Goal: Task Accomplishment & Management: Manage account settings

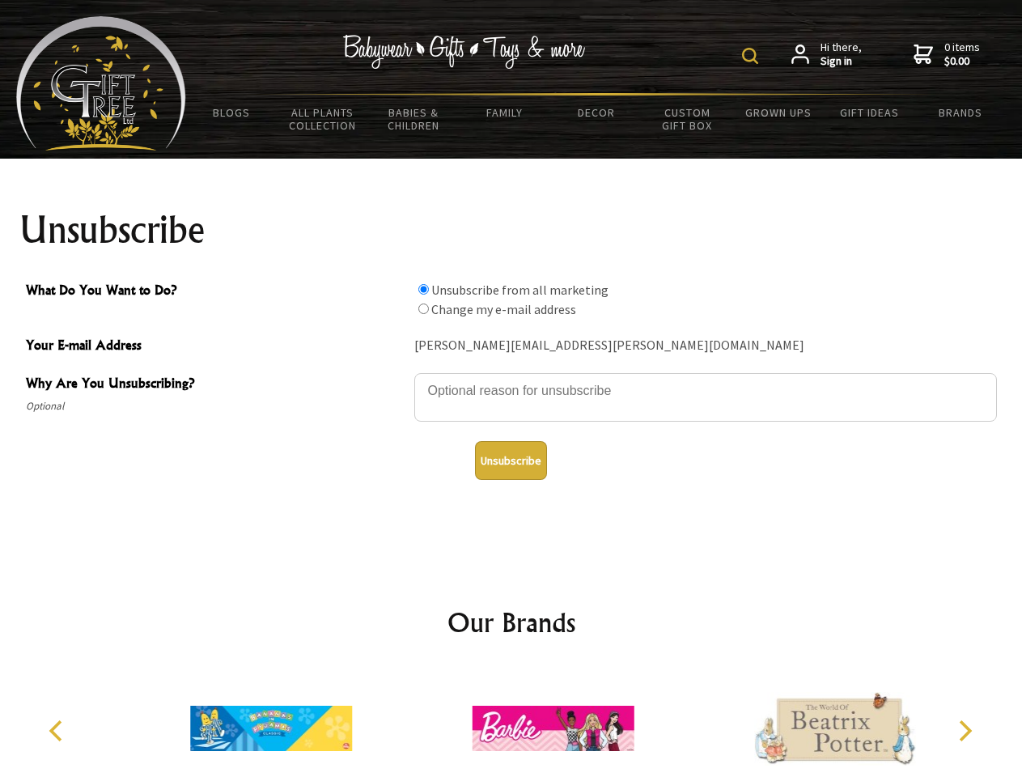
click at [753, 56] on img at bounding box center [750, 56] width 16 height 16
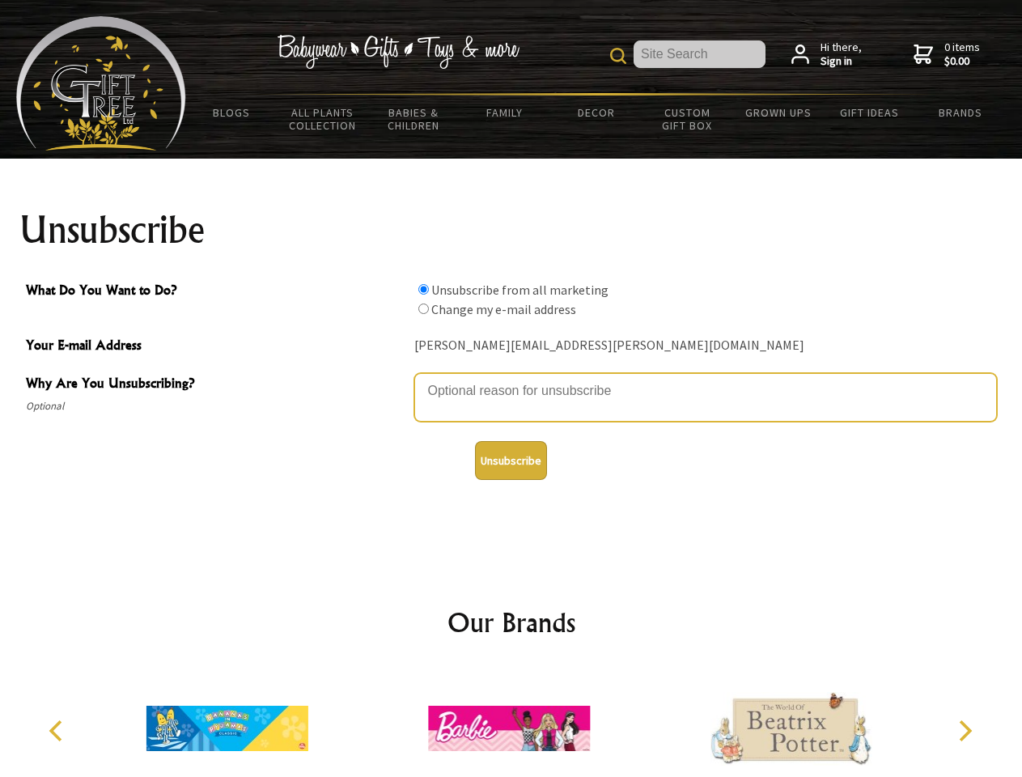
click at [511, 379] on textarea "Why Are You Unsubscribing?" at bounding box center [705, 397] width 583 height 49
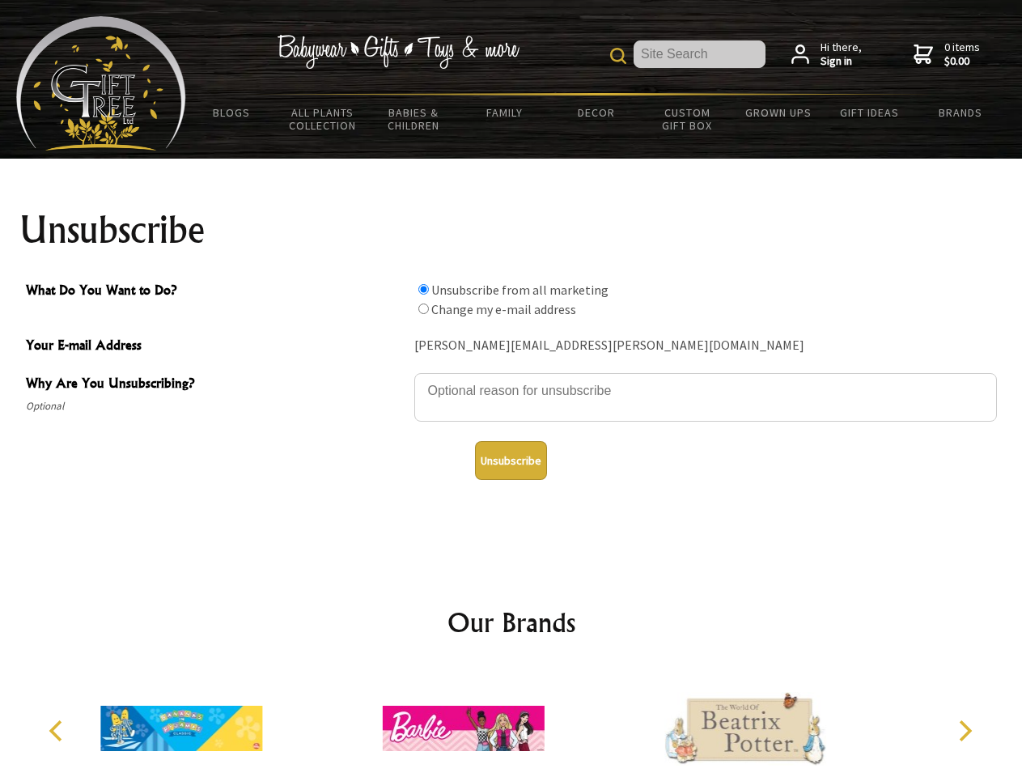
click at [423, 289] on input "What Do You Want to Do?" at bounding box center [423, 289] width 11 height 11
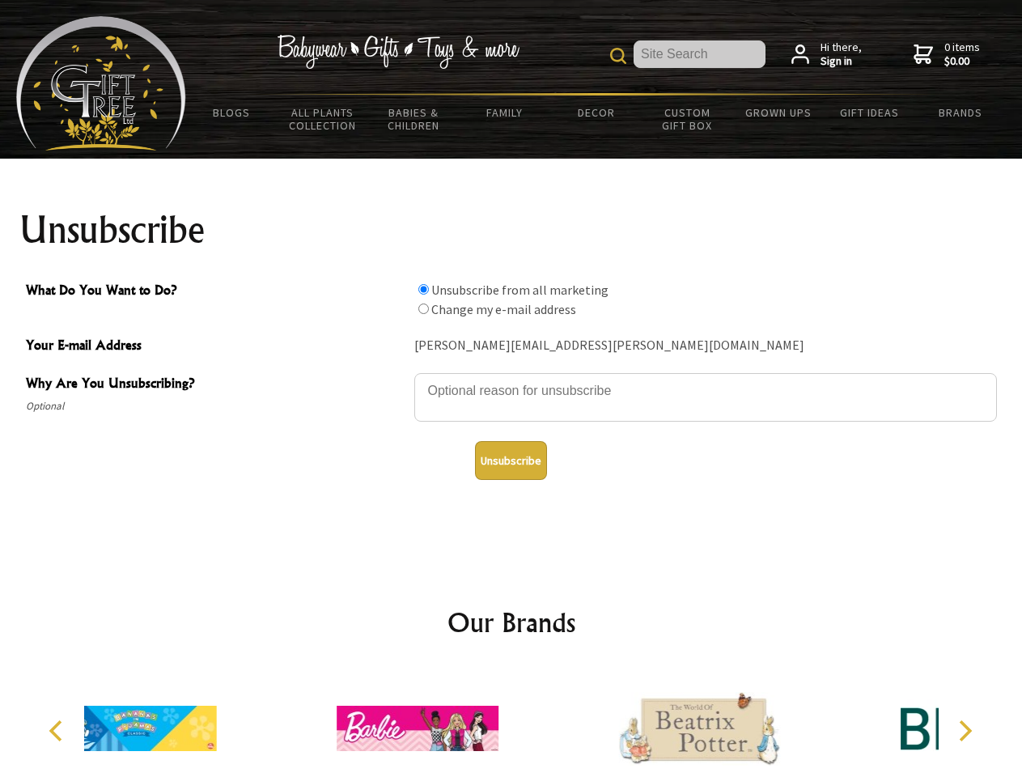
click at [423, 308] on input "What Do You Want to Do?" at bounding box center [423, 308] width 11 height 11
radio input "true"
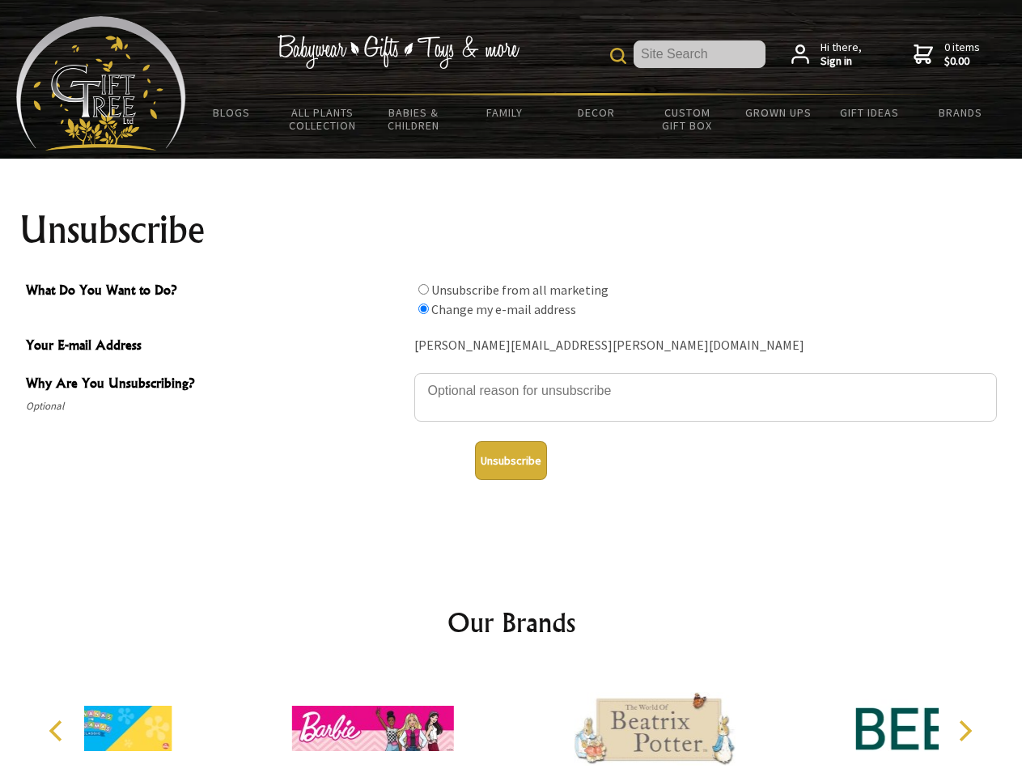
click at [511, 461] on button "Unsubscribe" at bounding box center [511, 460] width 72 height 39
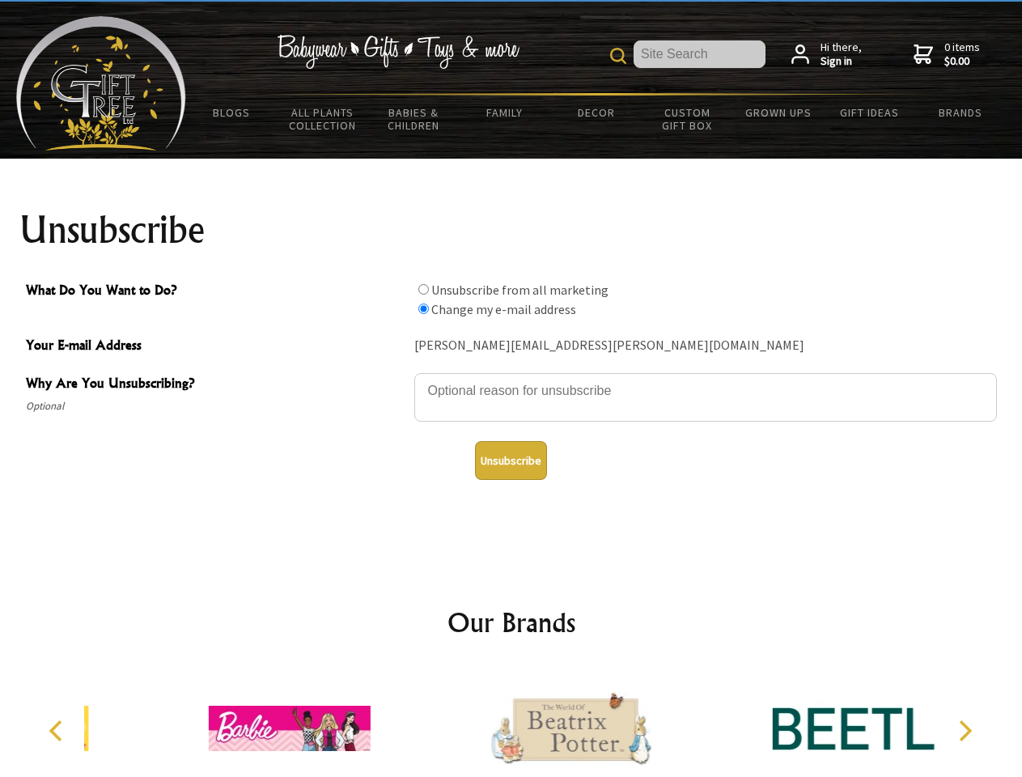
click at [58, 731] on icon "Previous" at bounding box center [57, 730] width 21 height 21
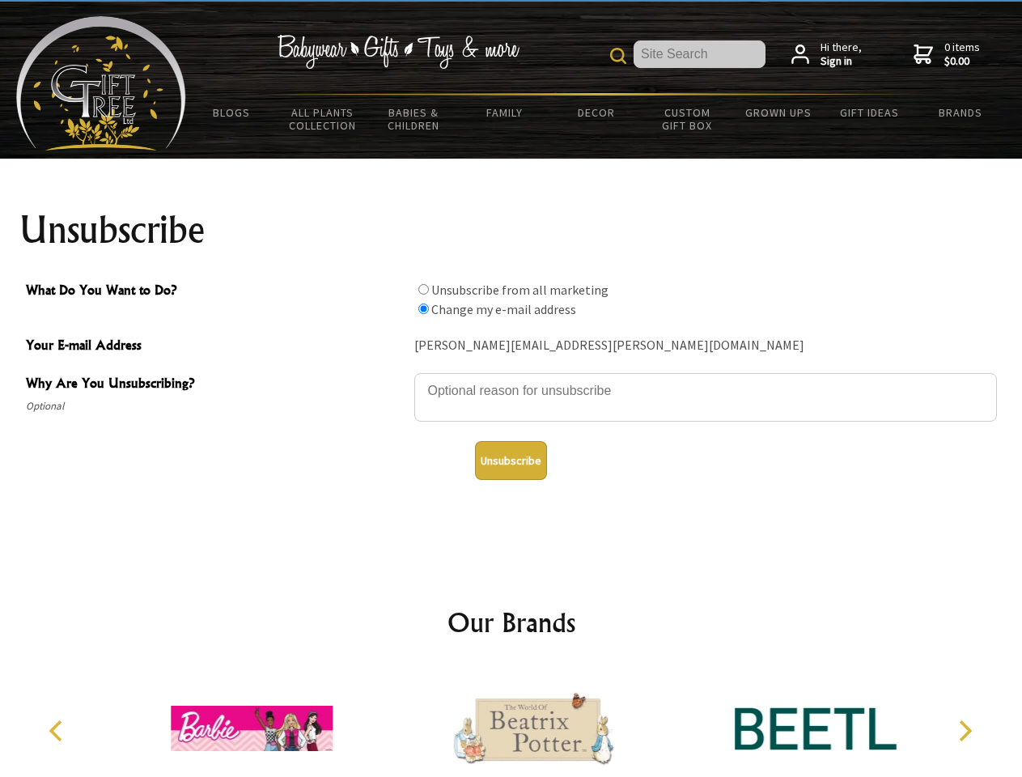
click at [965, 731] on icon "Next" at bounding box center [963, 730] width 21 height 21
